Goal: Transaction & Acquisition: Download file/media

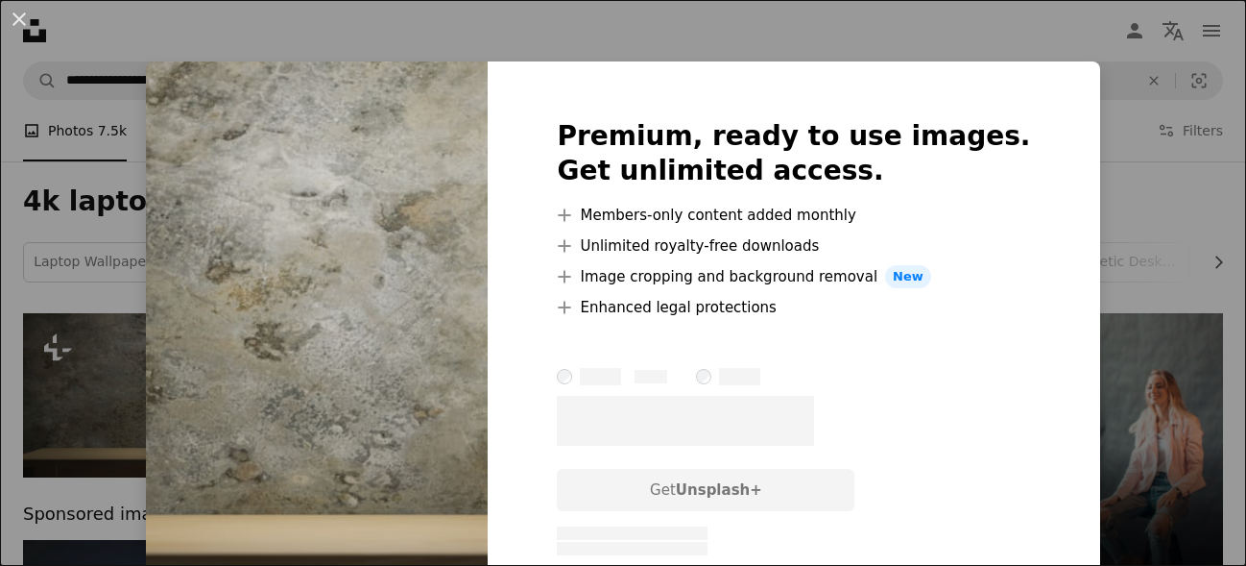
scroll to position [147, 0]
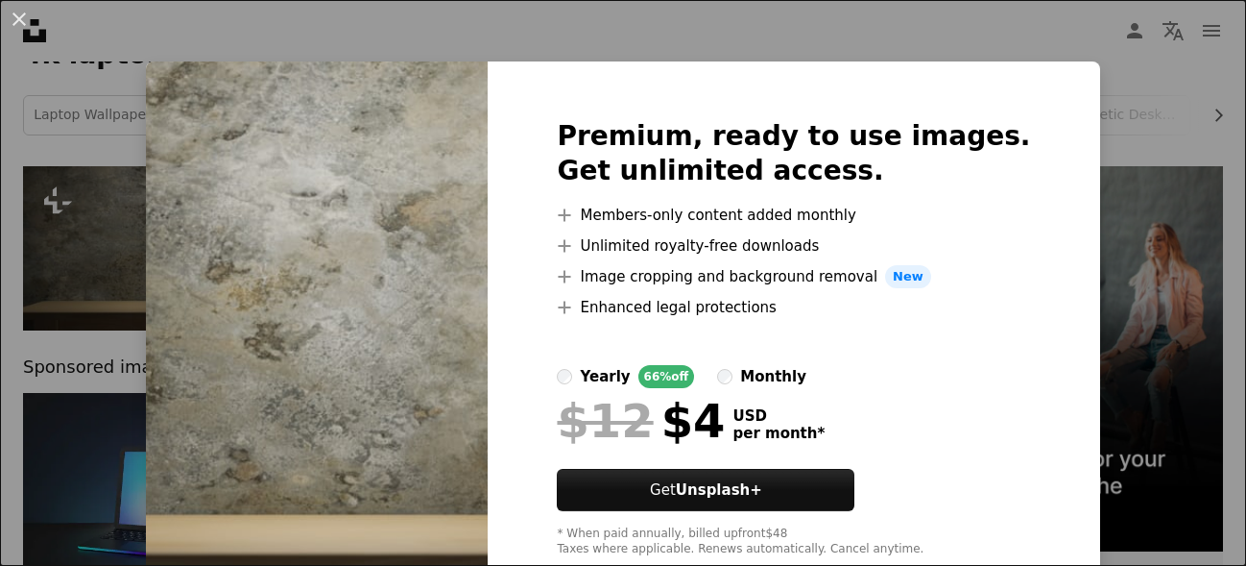
click at [1056, 62] on div "An X shape Premium, ready to use images. Get unlimited access. A plus sign Memb…" at bounding box center [623, 283] width 1246 height 566
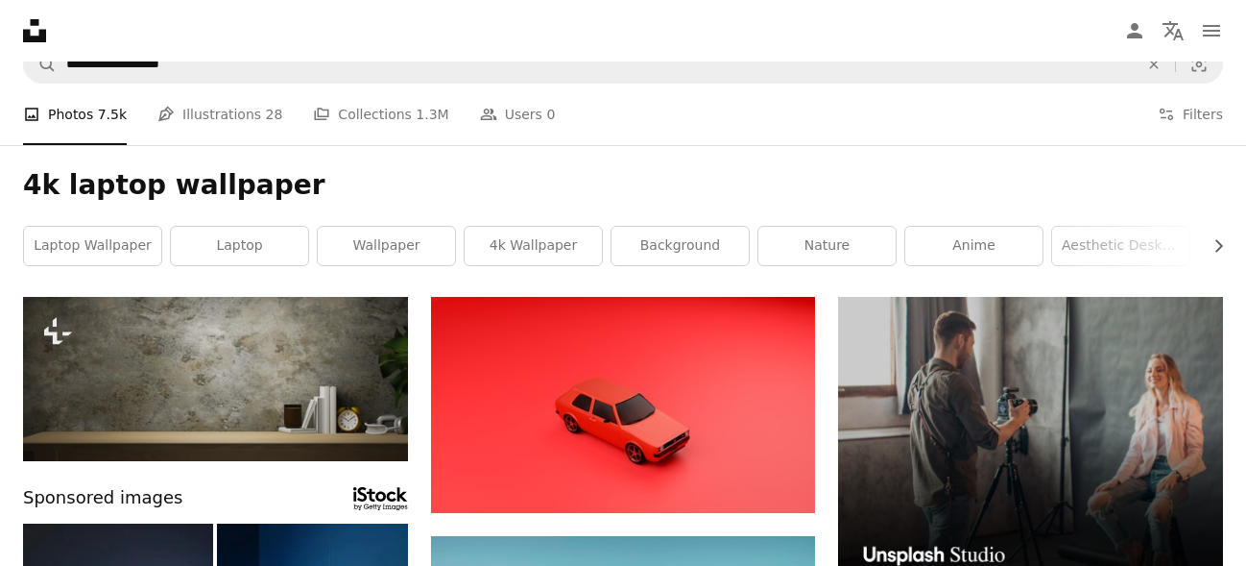
scroll to position [0, 0]
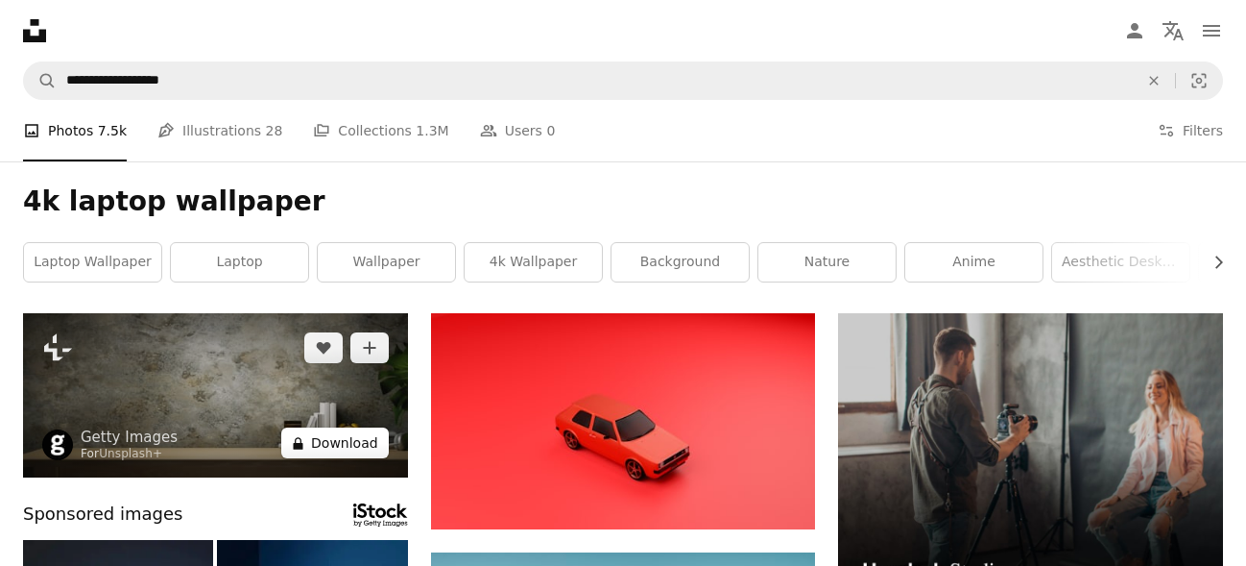
click at [343, 448] on button "A lock Download" at bounding box center [335, 442] width 108 height 31
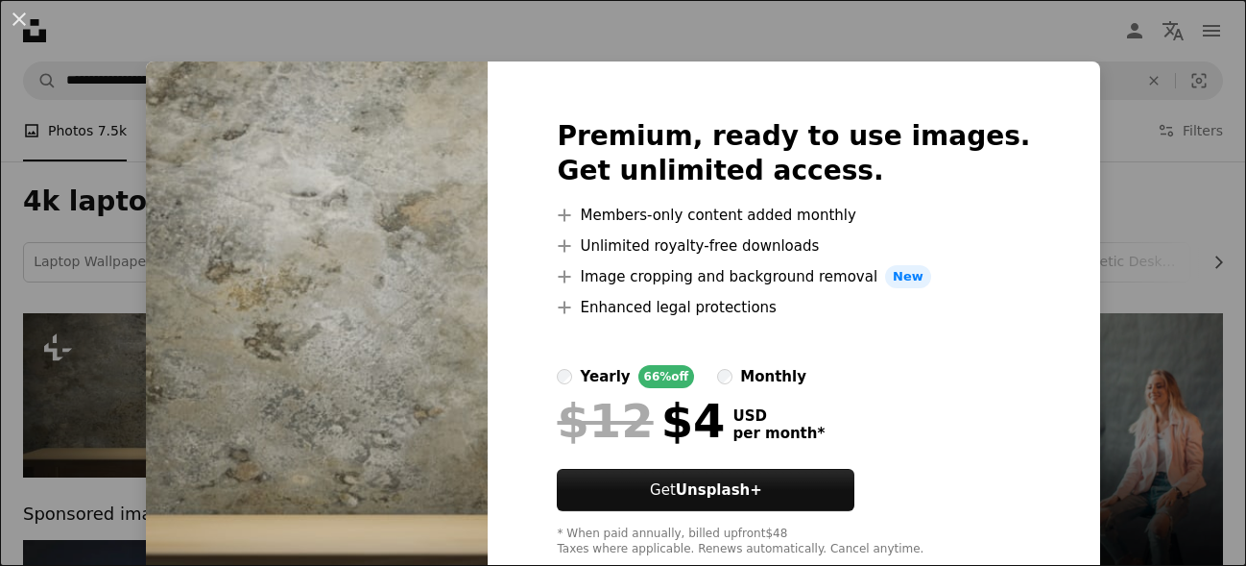
click at [1152, 186] on div "An X shape Premium, ready to use images. Get unlimited access. A plus sign Memb…" at bounding box center [623, 283] width 1246 height 566
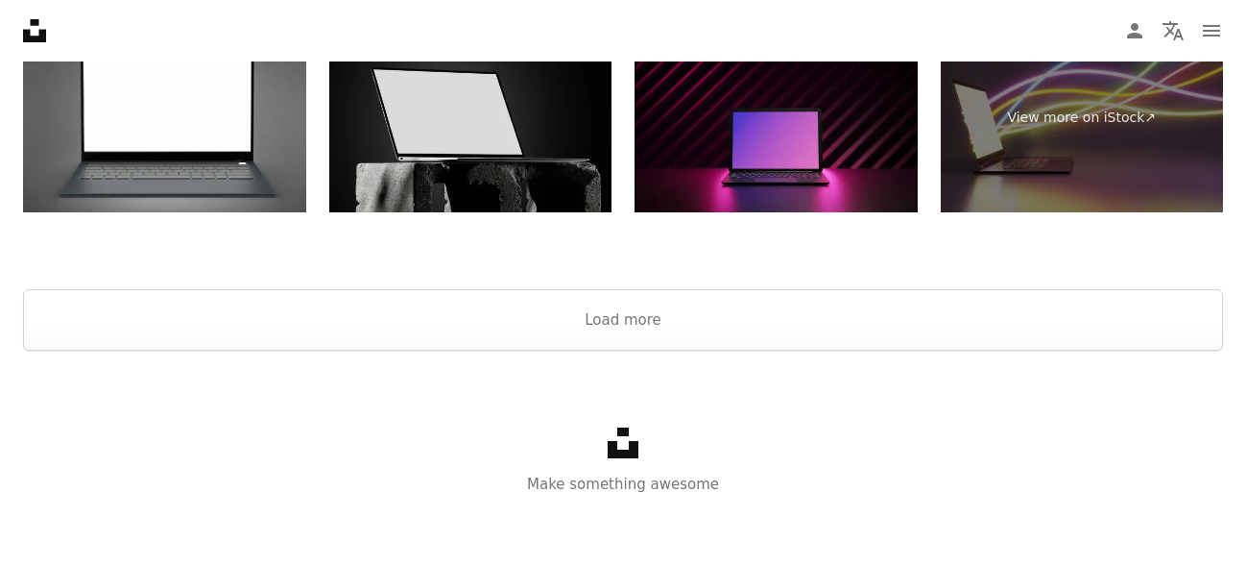
scroll to position [2900, 0]
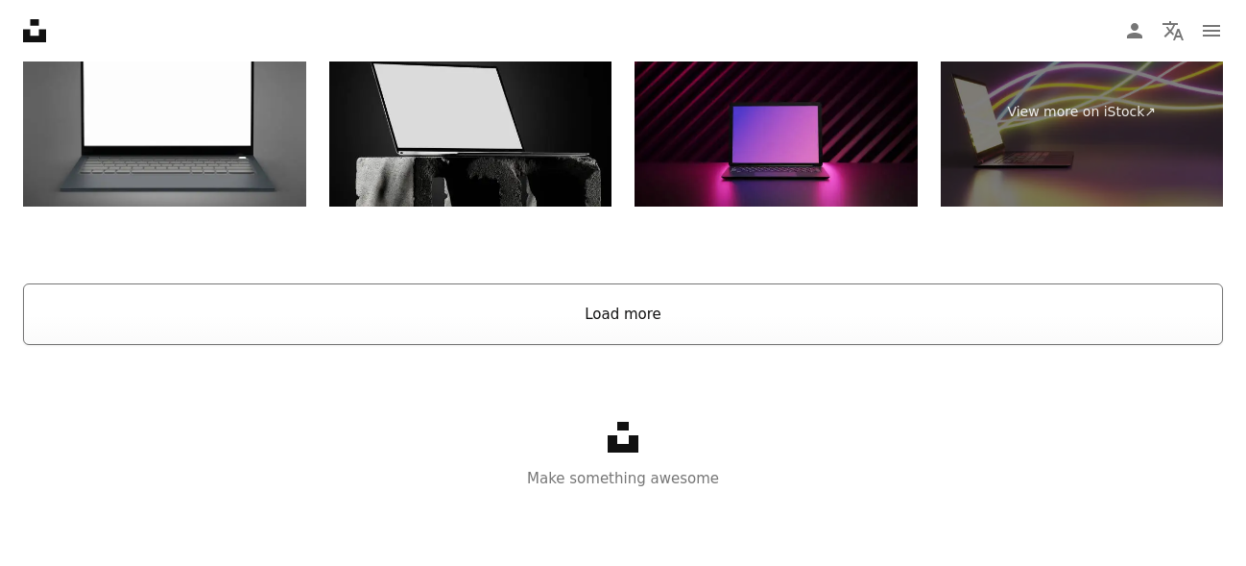
click at [722, 318] on button "Load more" at bounding box center [623, 313] width 1200 height 61
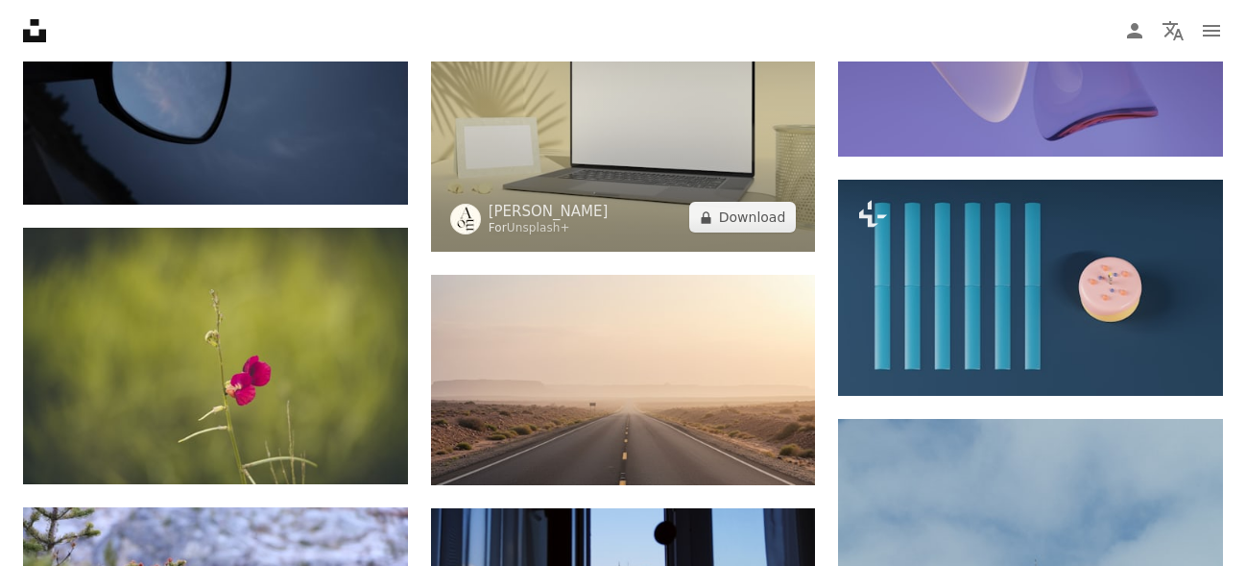
scroll to position [8650, 0]
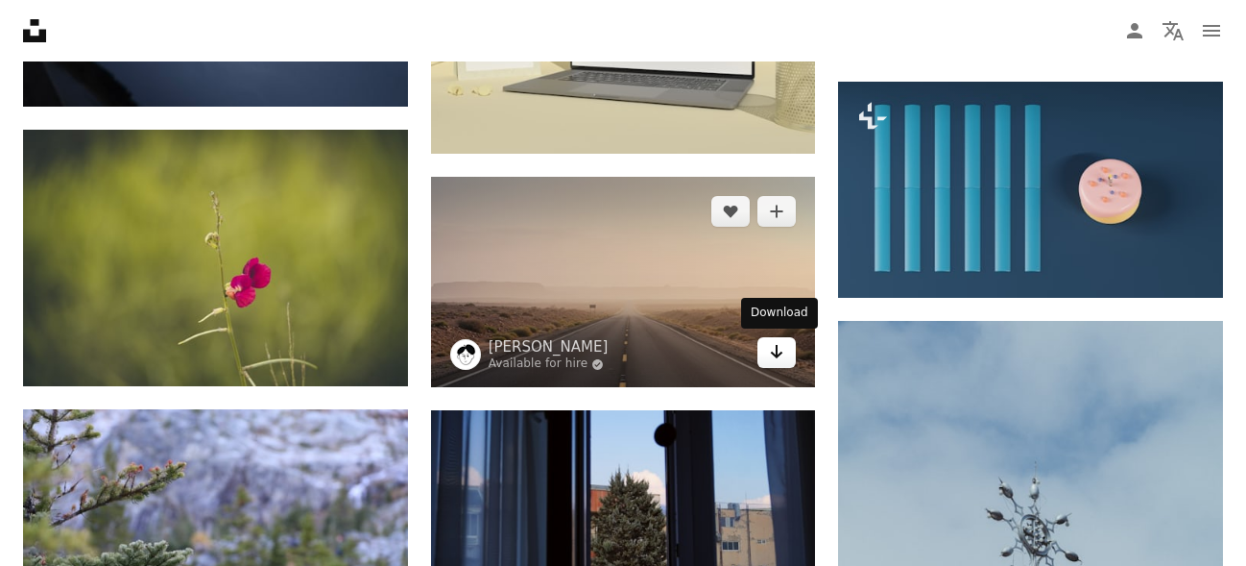
click at [774, 359] on icon "Arrow pointing down" at bounding box center [776, 351] width 15 height 23
